Goal: Information Seeking & Learning: Learn about a topic

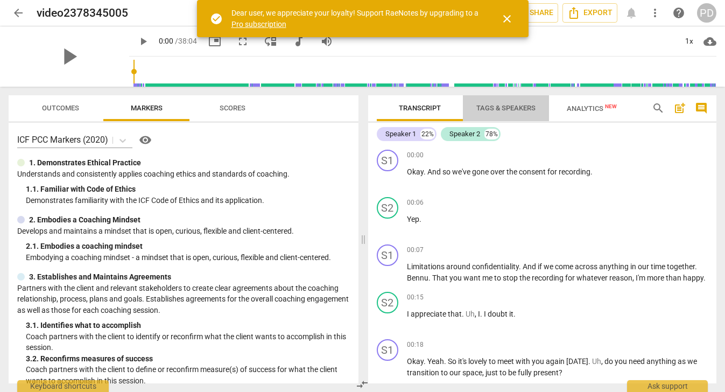
click at [488, 108] on span "Tags & Speakers" at bounding box center [505, 108] width 59 height 8
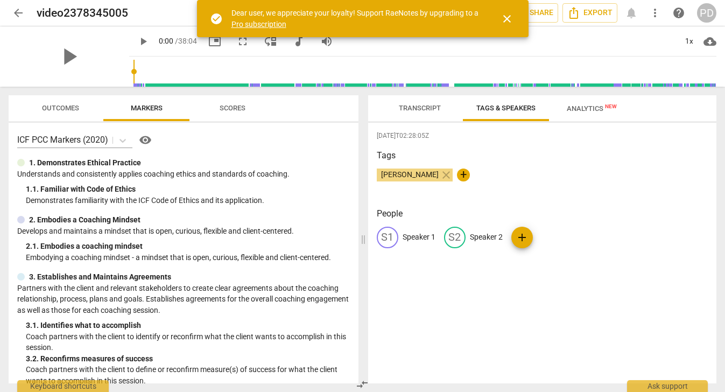
click at [404, 236] on p "Speaker 1" at bounding box center [419, 237] width 33 height 11
type input "COACH"
click at [540, 235] on p "Speaker 2" at bounding box center [556, 237] width 33 height 11
type input "CLIENT"
click at [556, 322] on div "[DATE]T02:28:05Z Tags [PERSON_NAME] close + People CO COACH edit CLIENT delete …" at bounding box center [542, 253] width 349 height 261
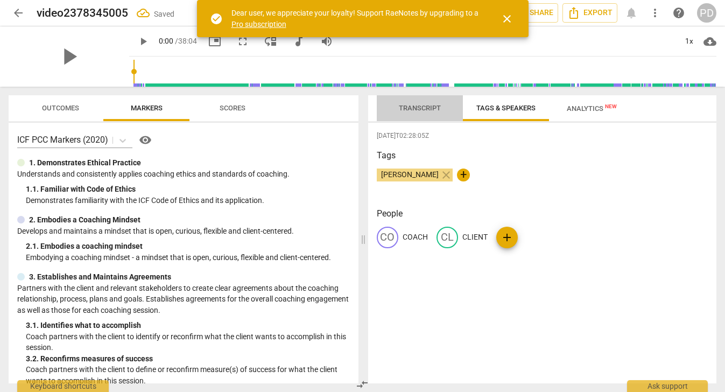
click at [417, 105] on span "Transcript" at bounding box center [420, 108] width 42 height 8
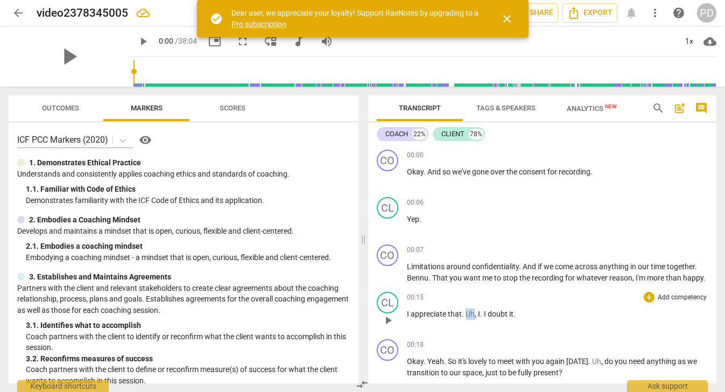
drag, startPoint x: 474, startPoint y: 325, endPoint x: 465, endPoint y: 323, distance: 9.8
click at [465, 320] on p "I appreciate that . Uh , I . I doubt it ." at bounding box center [558, 314] width 302 height 11
